Goal: Task Accomplishment & Management: Manage account settings

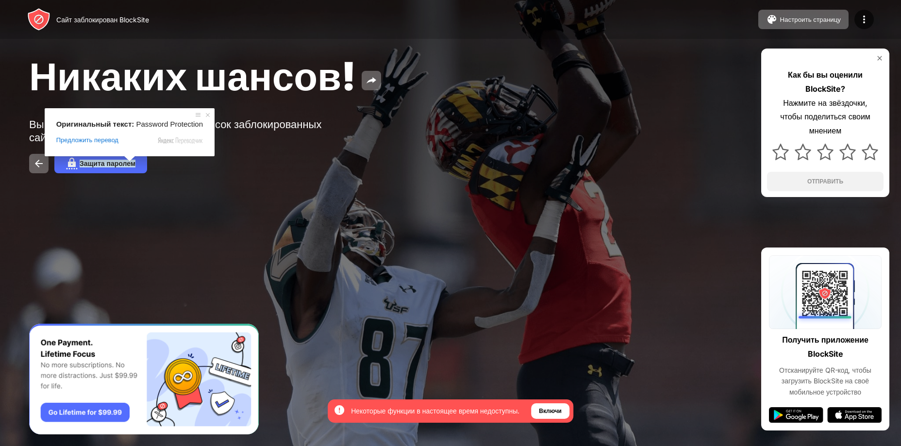
click at [129, 162] on span at bounding box center [129, 159] width 13 height 6
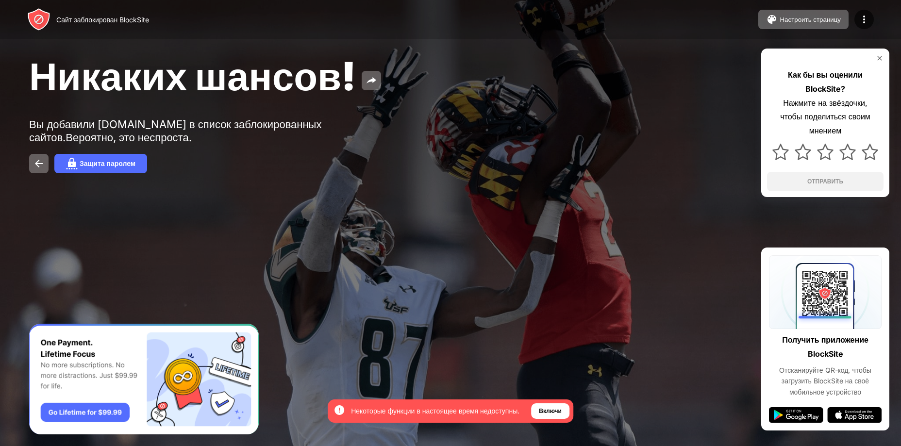
click at [333, 184] on div "Никаких шансов! Вы добавили igroutka.ru в список заблокированных сайтов. Вероят…" at bounding box center [450, 113] width 901 height 226
click at [108, 156] on button "Защита паролем" at bounding box center [100, 163] width 93 height 19
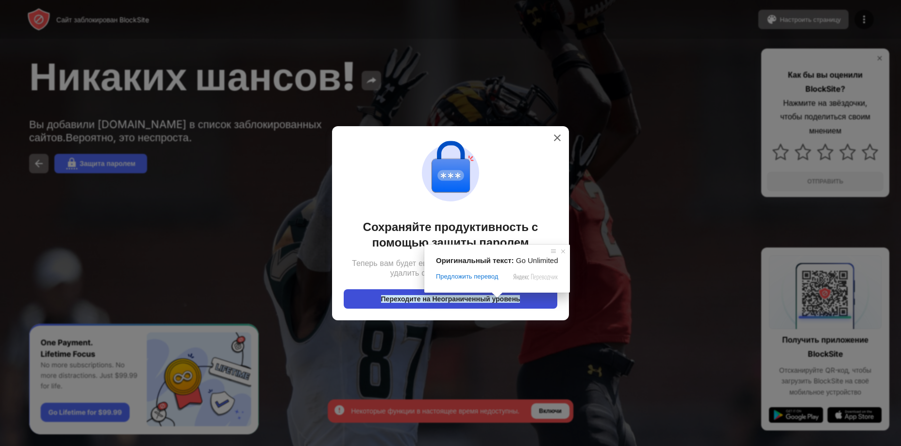
click at [489, 296] on ya-tr-span "Переходите на Неограниченный уровень" at bounding box center [450, 299] width 139 height 8
